Goal: Complete application form

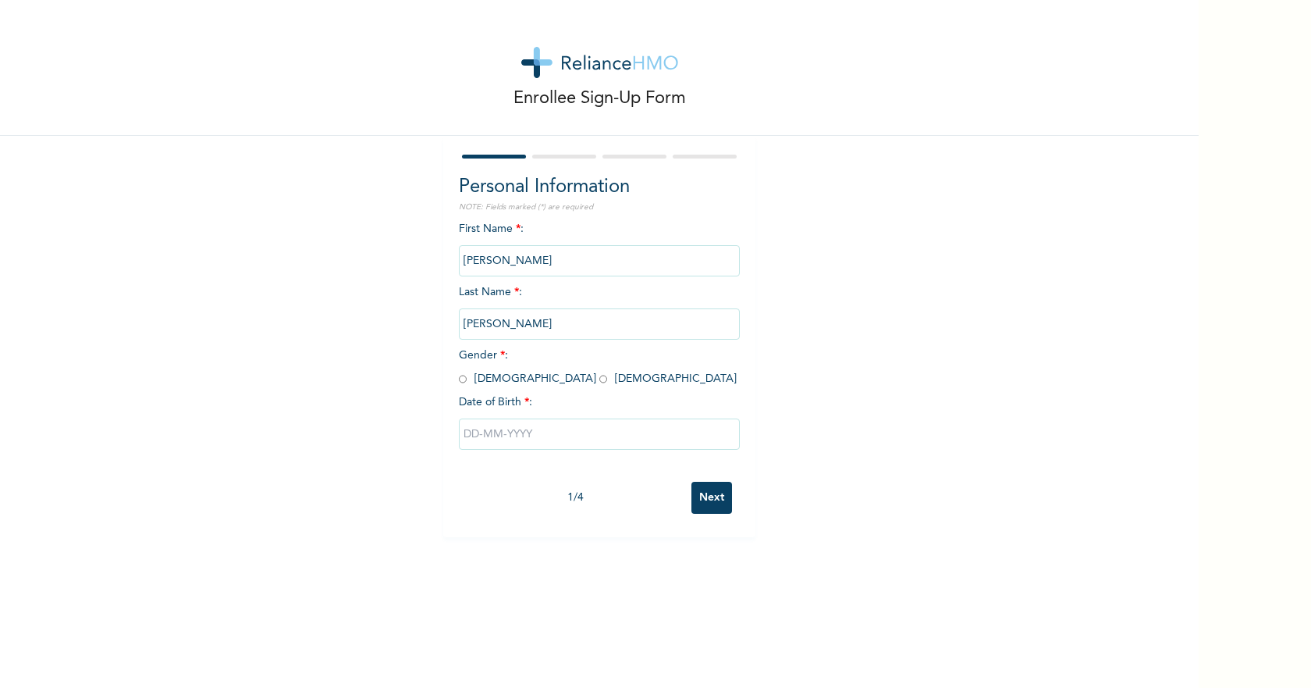
click at [459, 386] on div "First Name * : [PERSON_NAME] Last Name * : [PERSON_NAME] Gender * : [DEMOGRAPHI…" at bounding box center [599, 347] width 281 height 253
click at [459, 382] on input "radio" at bounding box center [463, 379] width 8 height 15
radio input "true"
click at [527, 440] on input "text" at bounding box center [599, 433] width 281 height 31
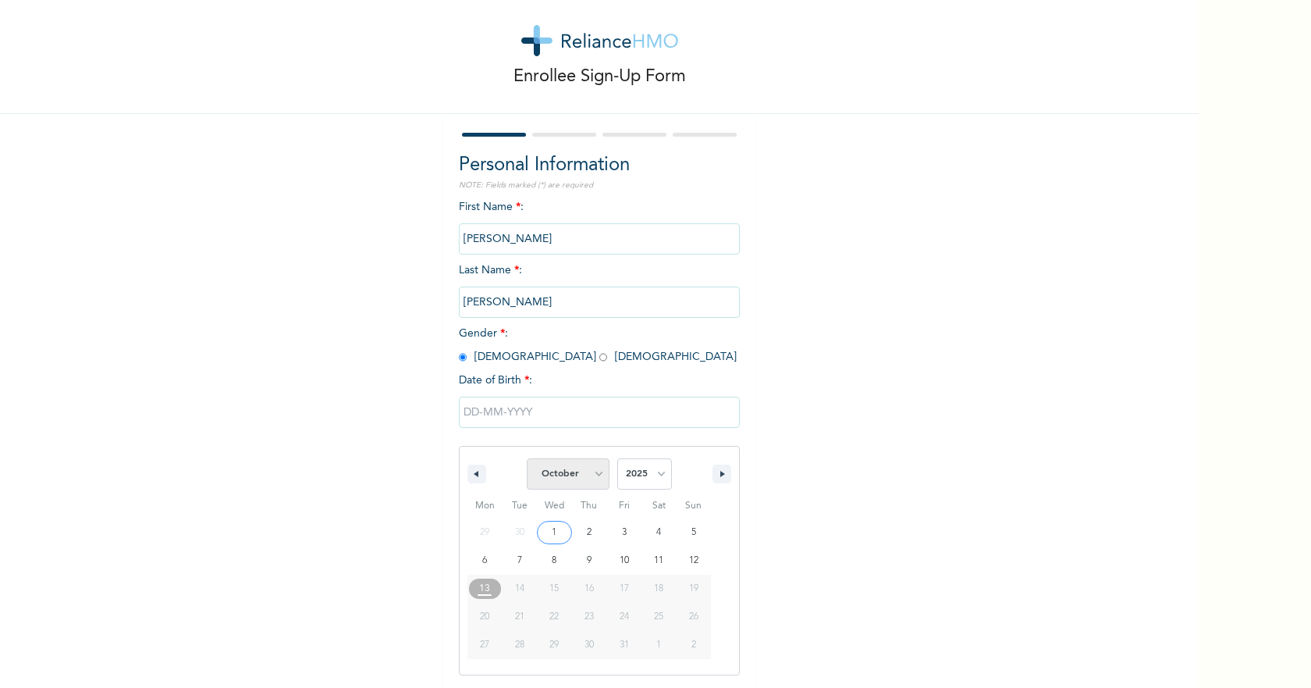
click at [589, 478] on select "January February March April May June July August September October November De…" at bounding box center [568, 473] width 83 height 31
select select "0"
click at [527, 459] on select "January February March April May June July August September October November De…" at bounding box center [568, 473] width 83 height 31
click at [658, 473] on select "2025 2024 2023 2022 2021 2020 2019 2018 2017 2016 2015 2014 2013 2012 2011 2010…" at bounding box center [644, 473] width 55 height 31
select select "1978"
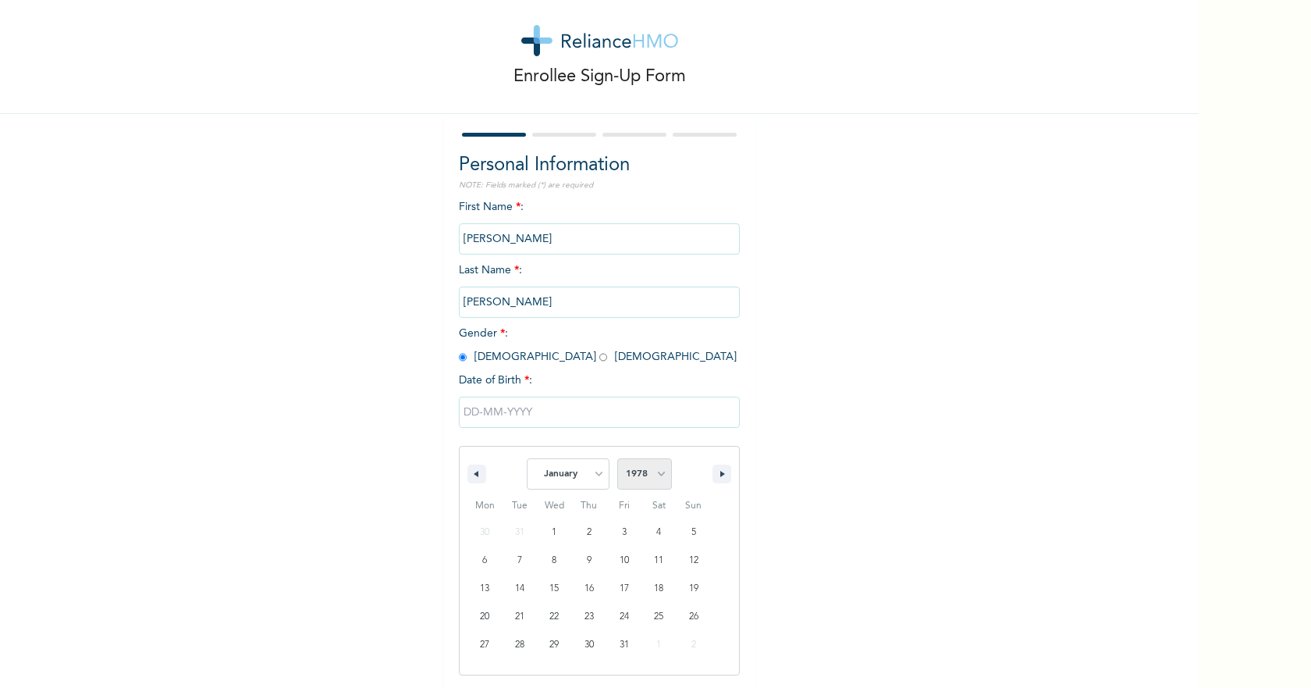
click at [617, 459] on select "2025 2024 2023 2022 2021 2020 2019 2018 2017 2016 2015 2014 2013 2012 2011 2010…" at bounding box center [644, 473] width 55 height 31
type input "[DATE]"
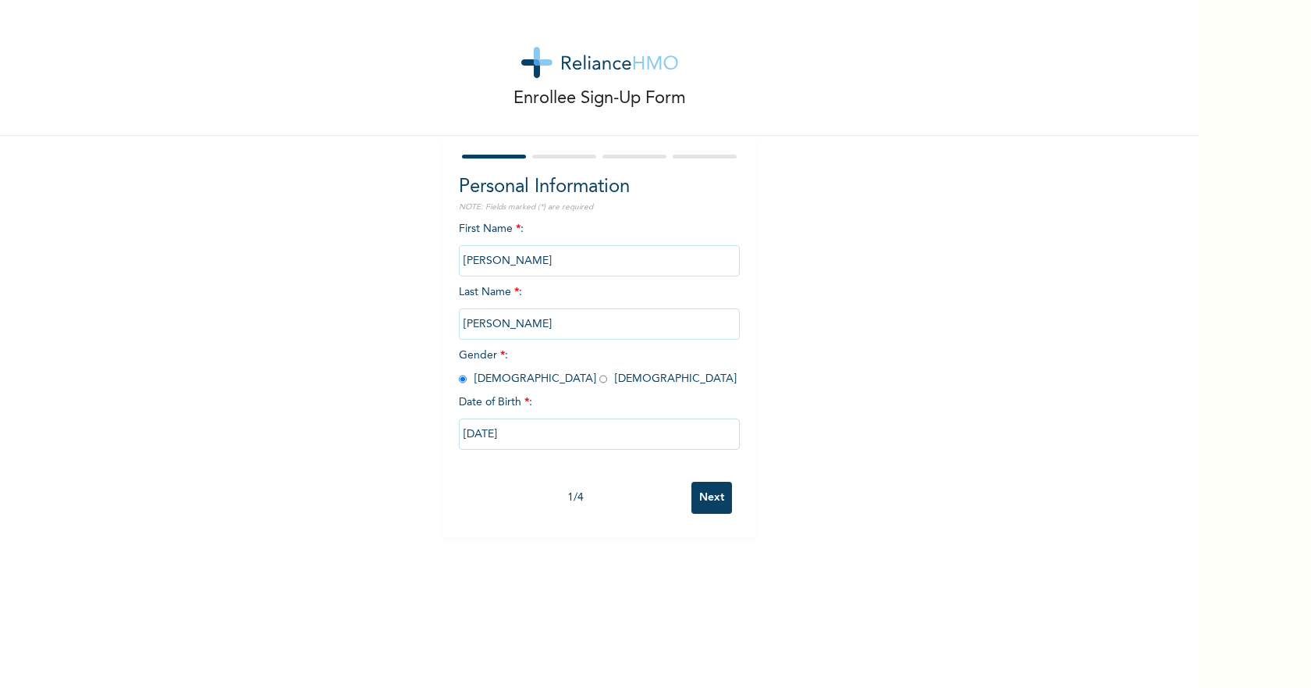
scroll to position [0, 0]
click at [713, 498] on input "Next" at bounding box center [712, 498] width 41 height 32
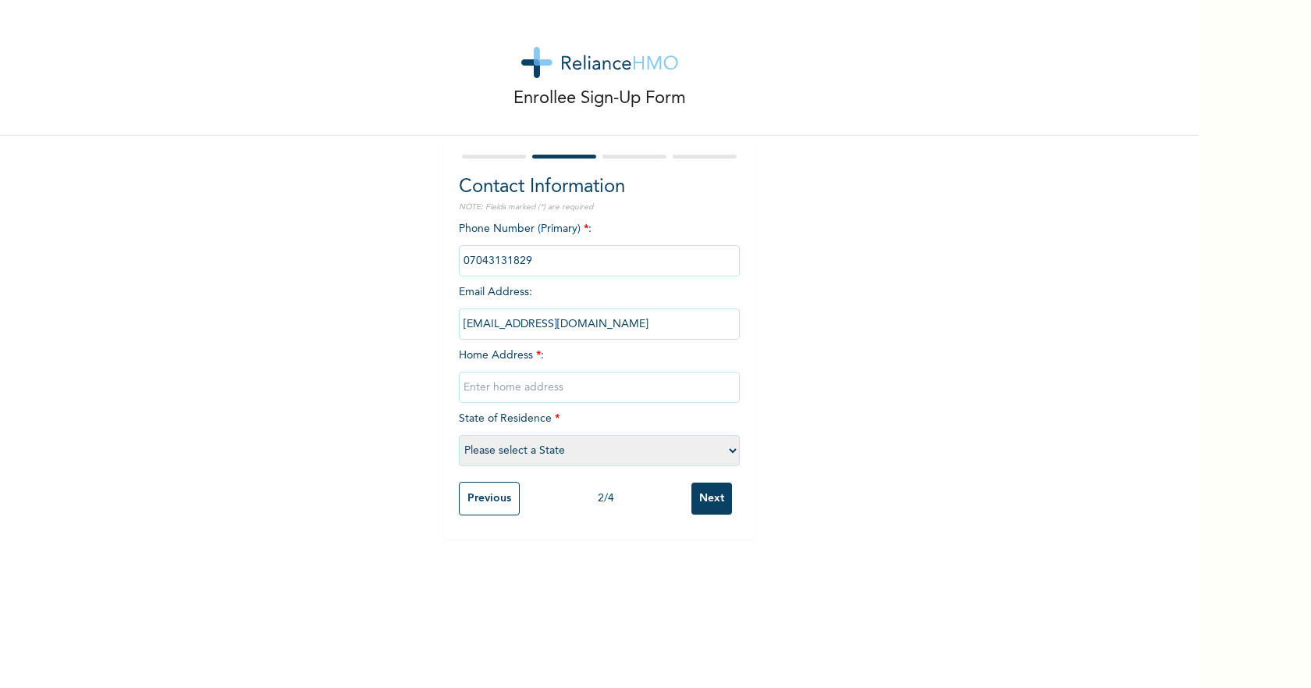
click at [610, 383] on input "text" at bounding box center [599, 387] width 281 height 31
type input "[STREET_ADDRESS][PERSON_NAME]"
select select "25"
click at [710, 501] on input "Next" at bounding box center [712, 498] width 41 height 32
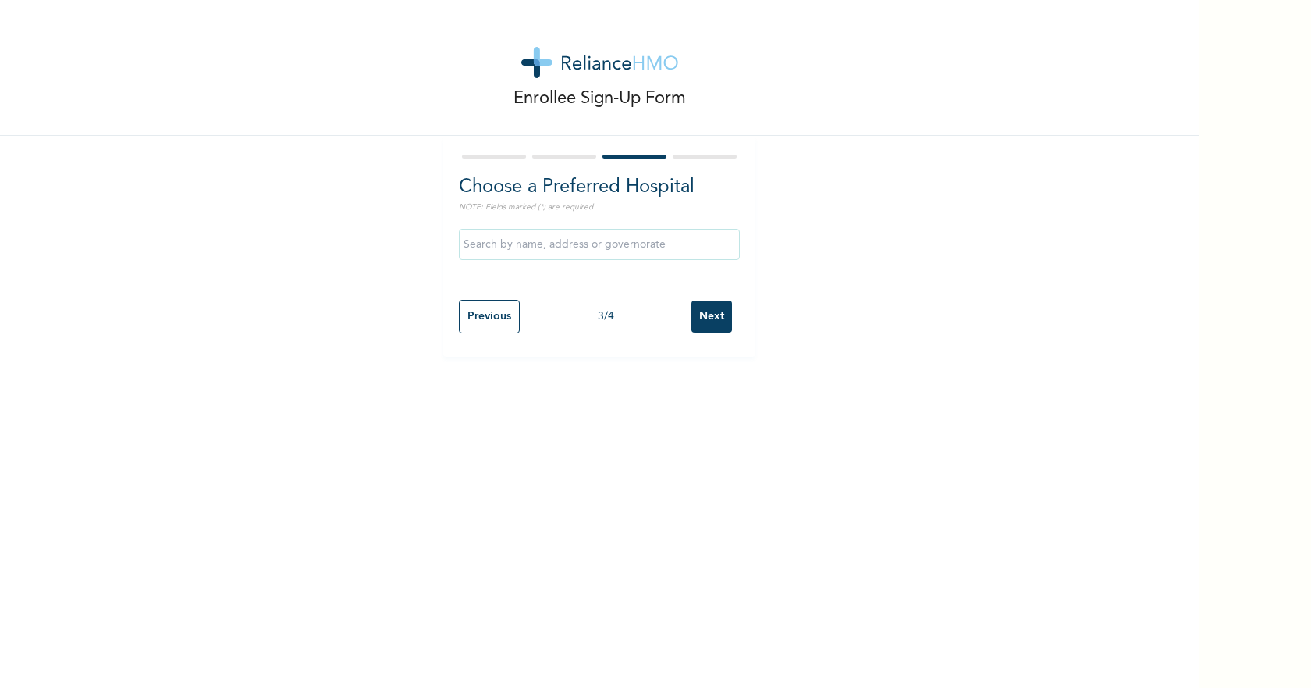
click at [518, 244] on input "text" at bounding box center [599, 244] width 281 height 31
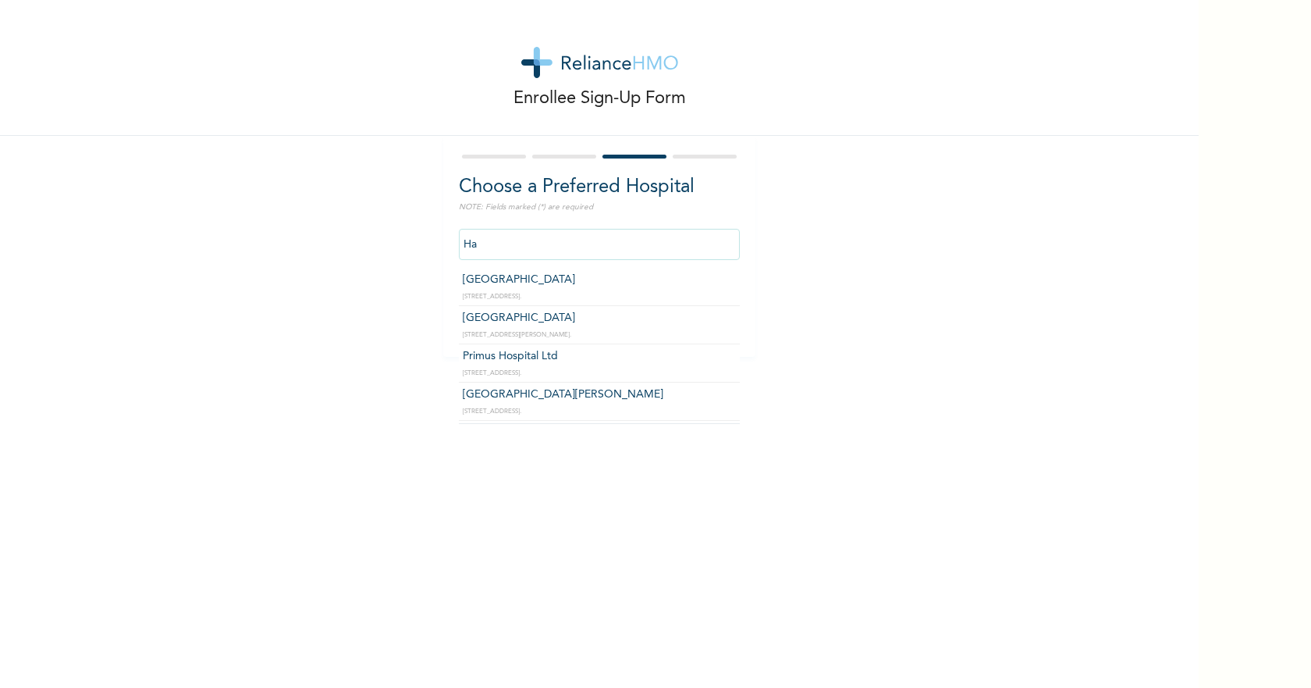
type input "H"
type input "A"
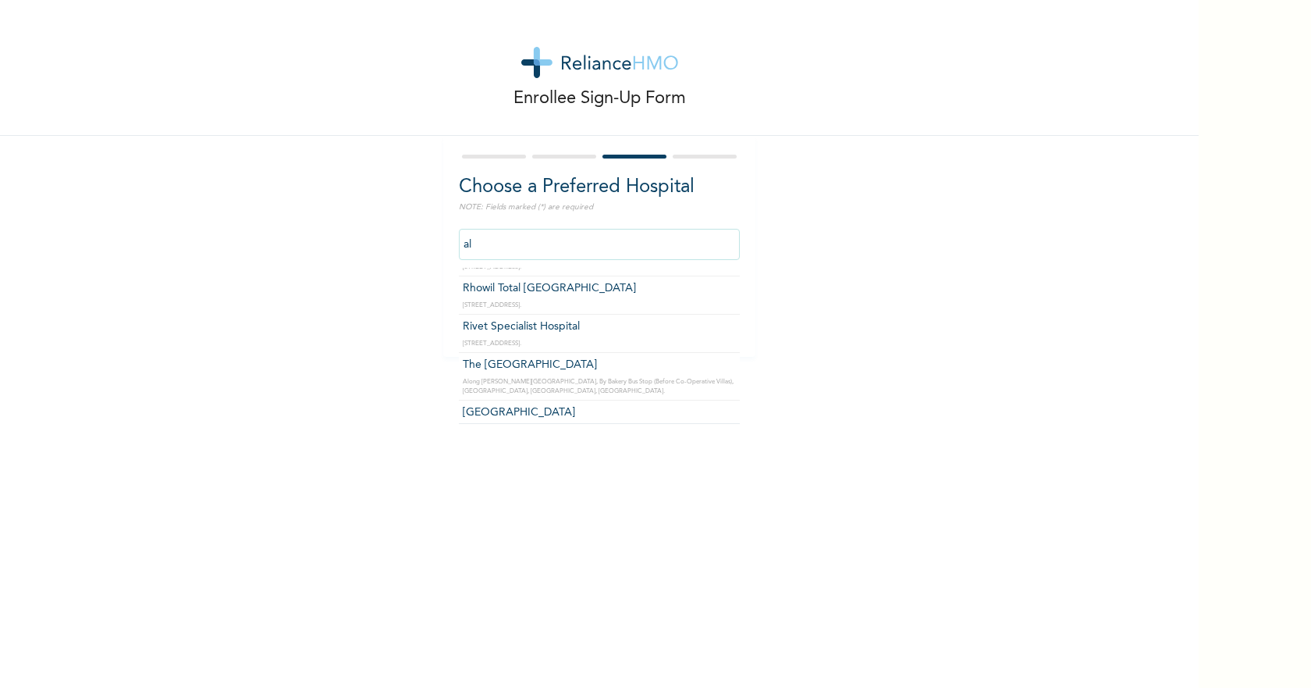
scroll to position [6560, 0]
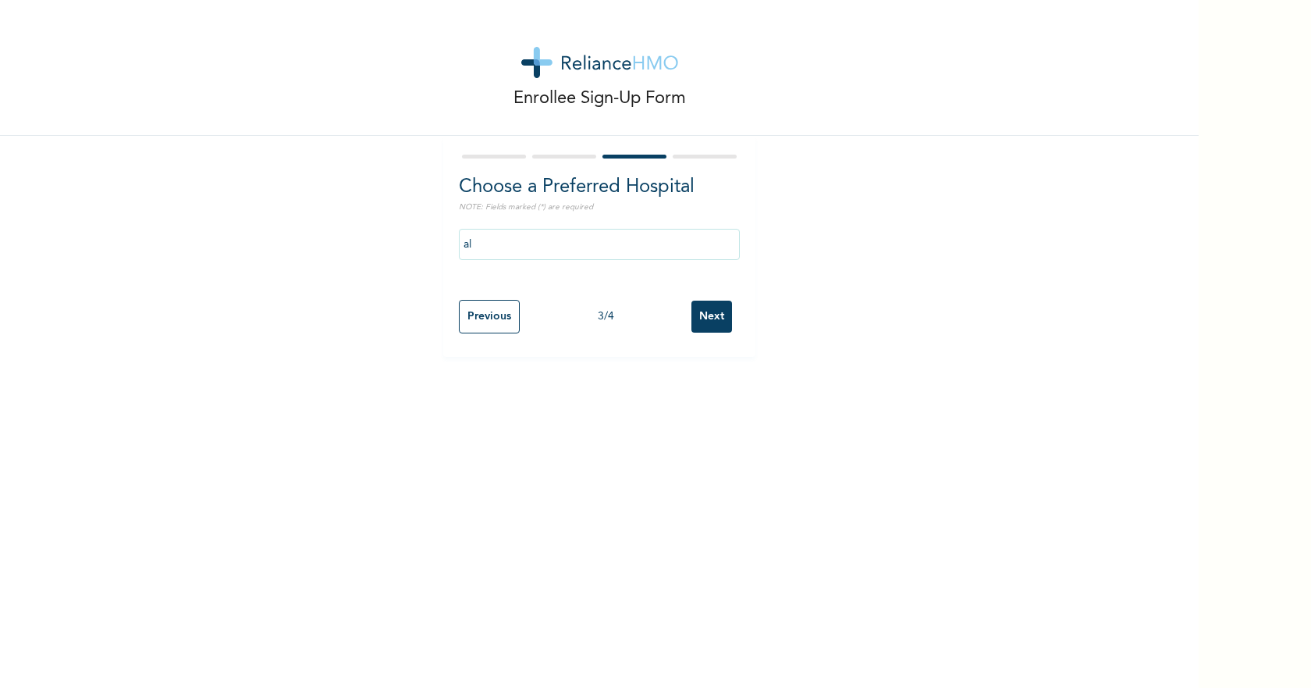
click at [189, 269] on div "Enrollee Sign-Up Form Choose a Preferred Hospital NOTE: Fields marked (*) are r…" at bounding box center [599, 178] width 1199 height 357
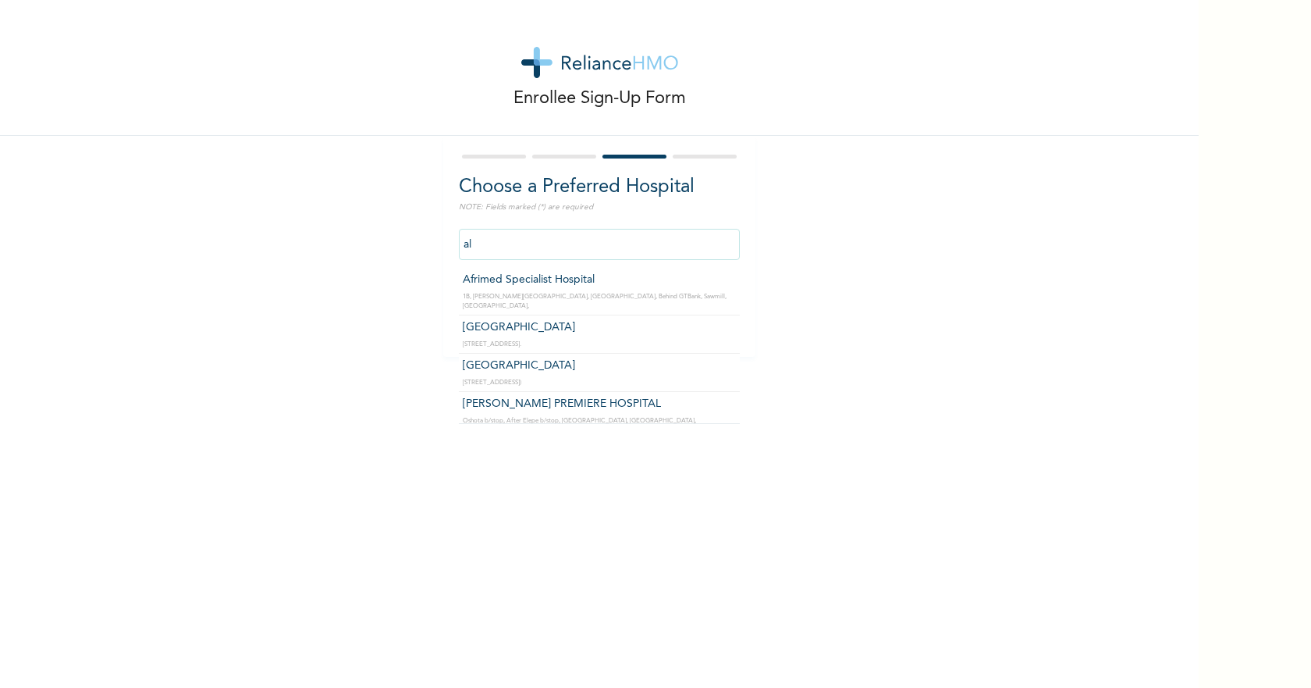
click at [508, 248] on input "al" at bounding box center [599, 244] width 281 height 31
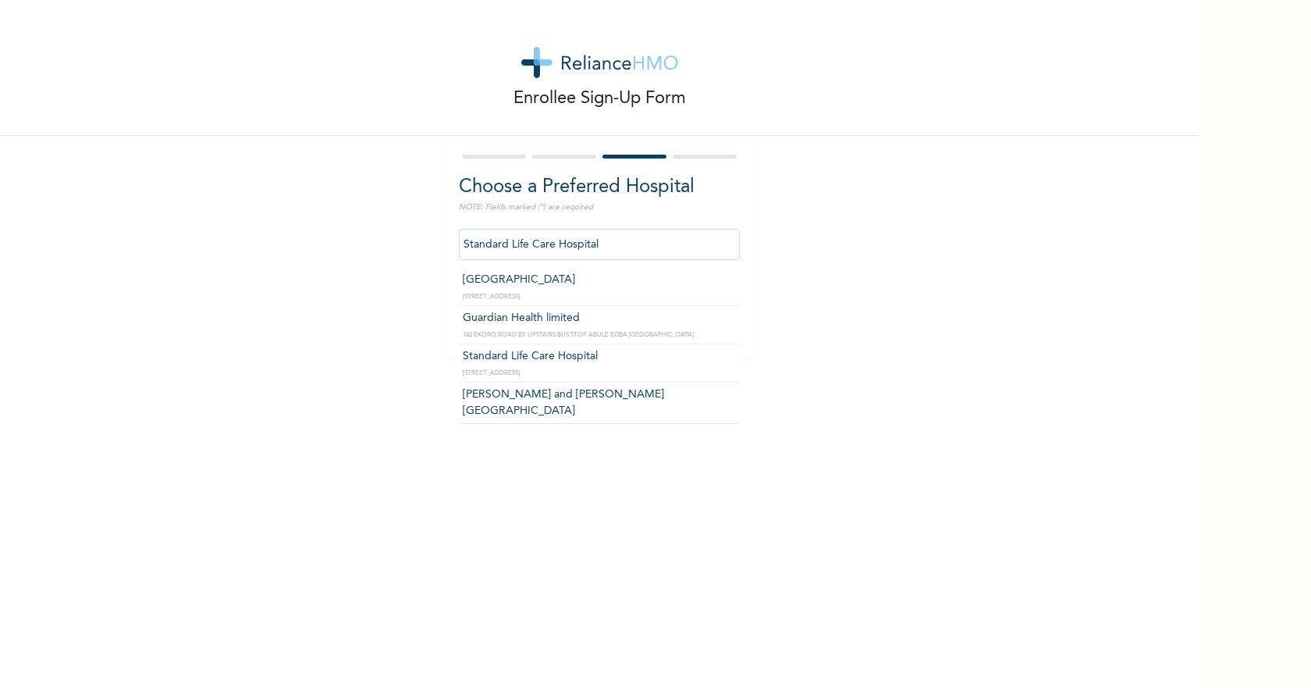
click at [602, 246] on input "Standard Life Care Hospital" at bounding box center [599, 244] width 281 height 31
type input "Guardian Health limited"
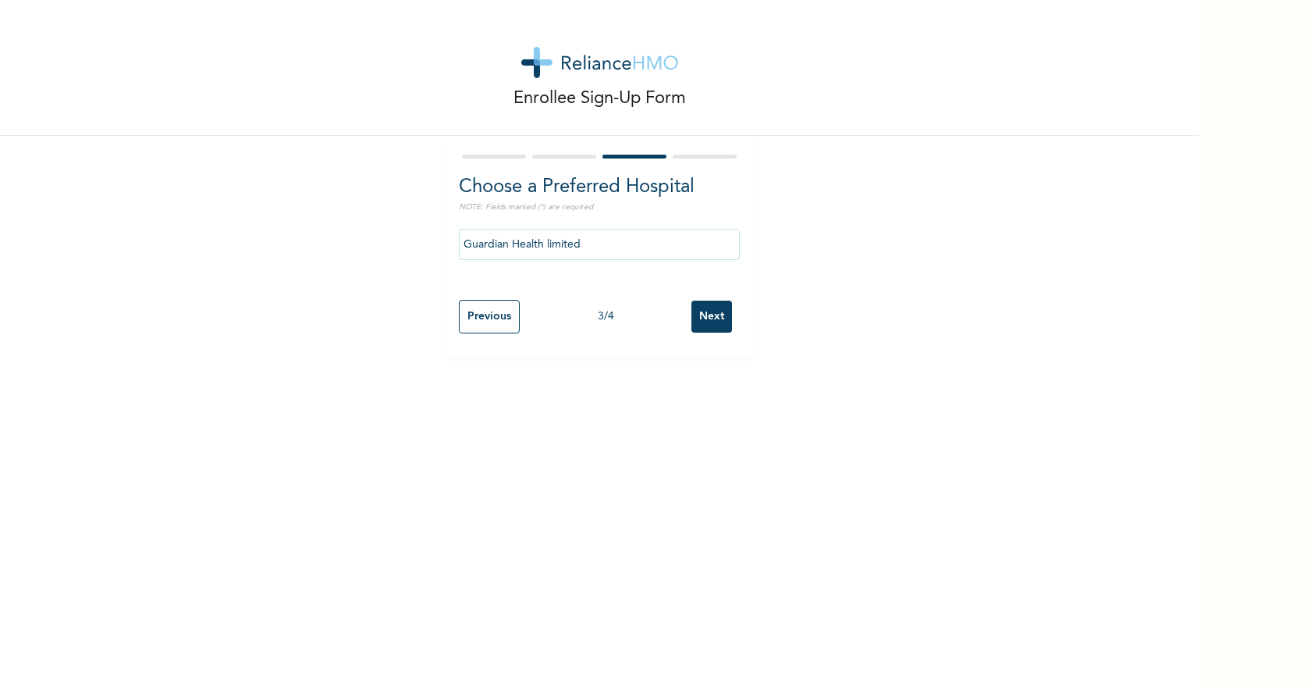
click at [713, 323] on input "Next" at bounding box center [712, 317] width 41 height 32
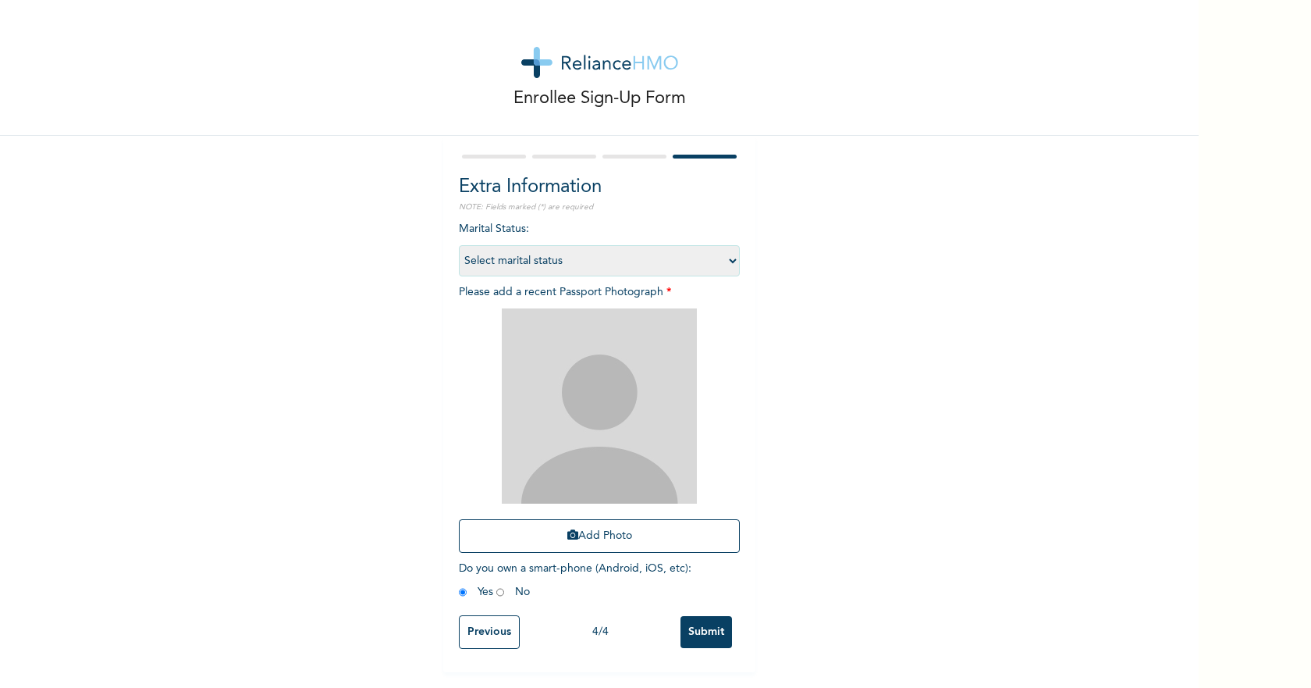
click at [523, 264] on select "Select marital status [DEMOGRAPHIC_DATA] Married [DEMOGRAPHIC_DATA] Widow/[DEMO…" at bounding box center [599, 260] width 281 height 31
select select "2"
click at [459, 245] on select "Select marital status [DEMOGRAPHIC_DATA] Married [DEMOGRAPHIC_DATA] Widow/[DEMO…" at bounding box center [599, 260] width 281 height 31
click at [612, 540] on button "Add Photo" at bounding box center [599, 536] width 281 height 34
click at [600, 535] on button "Add Photo" at bounding box center [599, 536] width 281 height 34
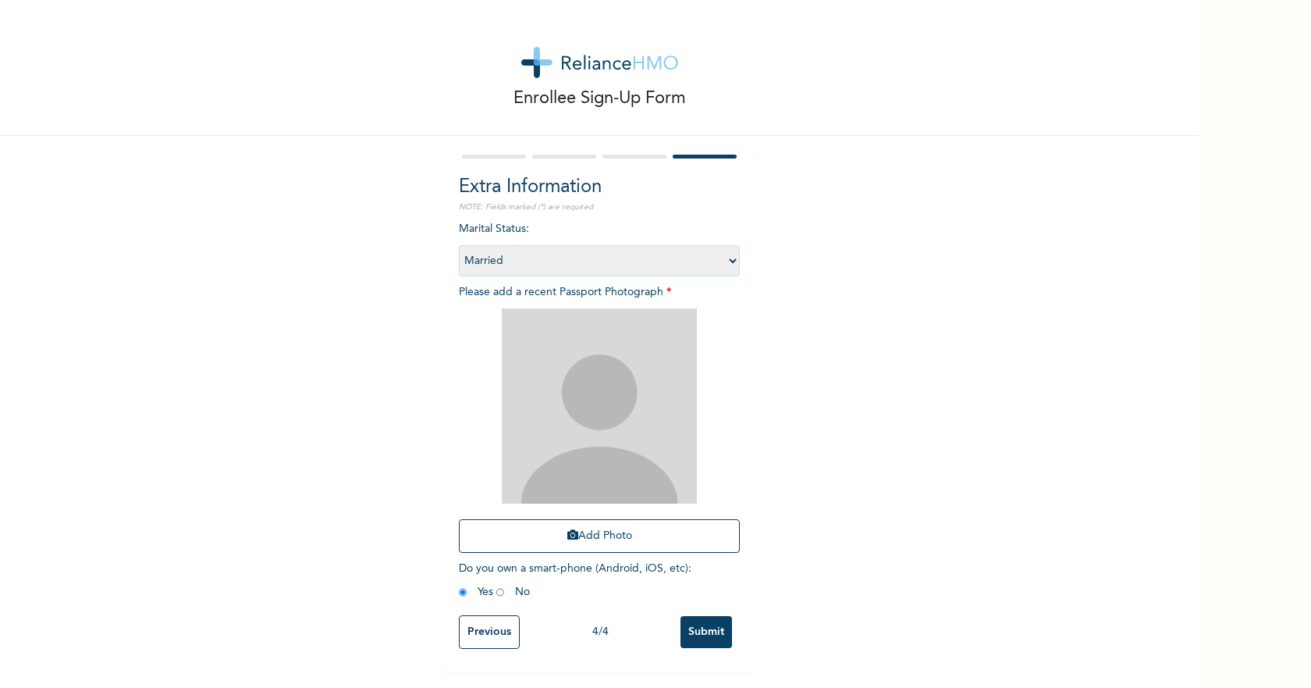
click at [42, 448] on div "Enrollee Sign-Up Form Extra Information NOTE: Fields marked (*) are required Ma…" at bounding box center [599, 336] width 1199 height 672
click at [628, 532] on button "Add Photo" at bounding box center [599, 536] width 281 height 34
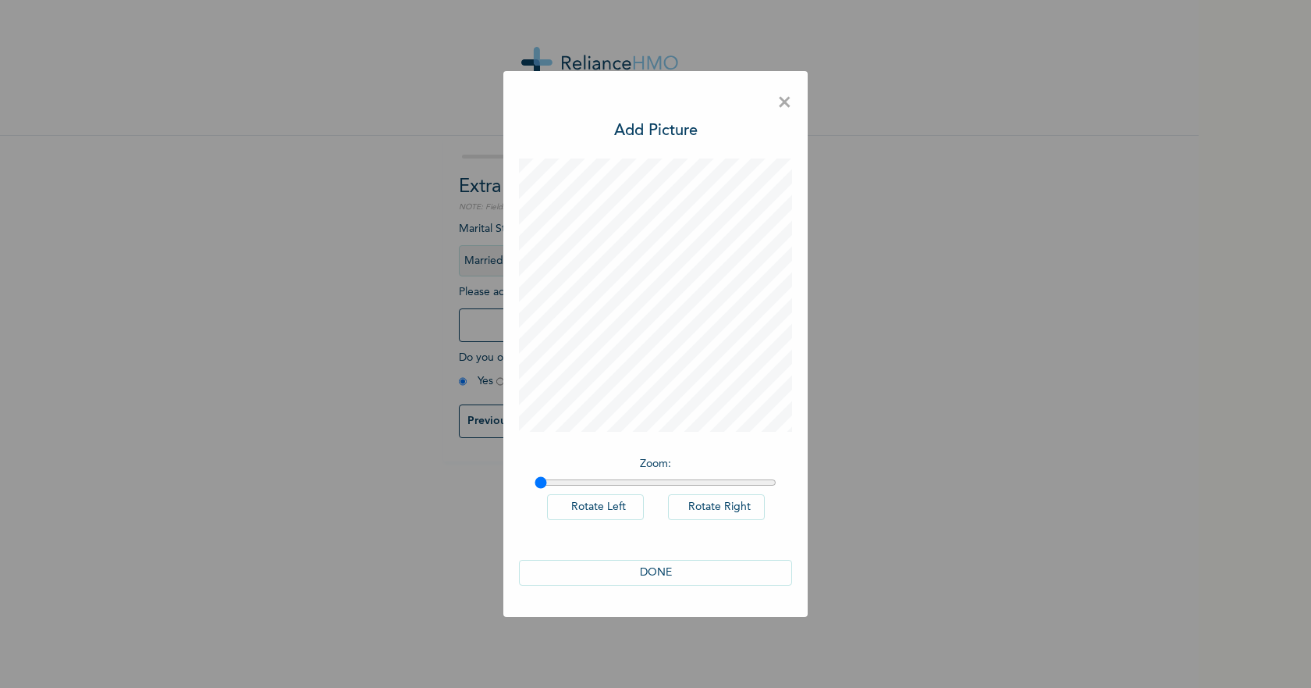
click at [695, 578] on button "DONE" at bounding box center [655, 573] width 273 height 26
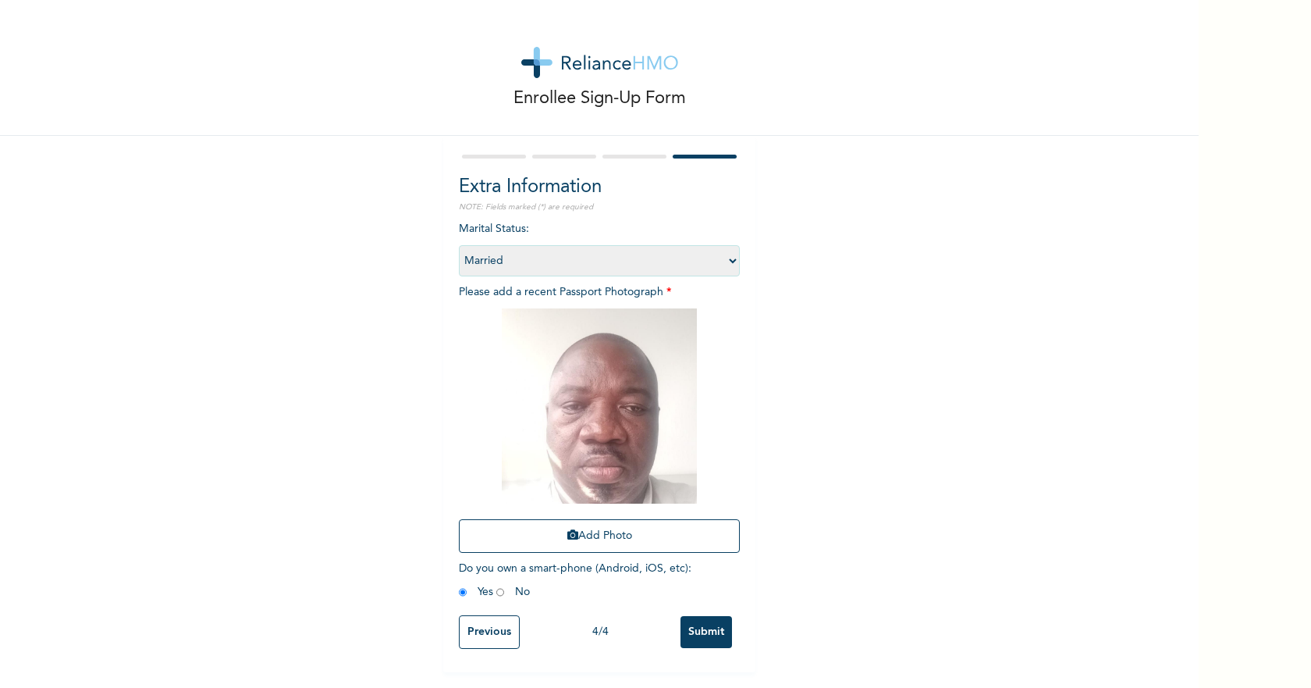
click at [695, 633] on input "Submit" at bounding box center [707, 632] width 52 height 32
